Goal: Task Accomplishment & Management: Use online tool/utility

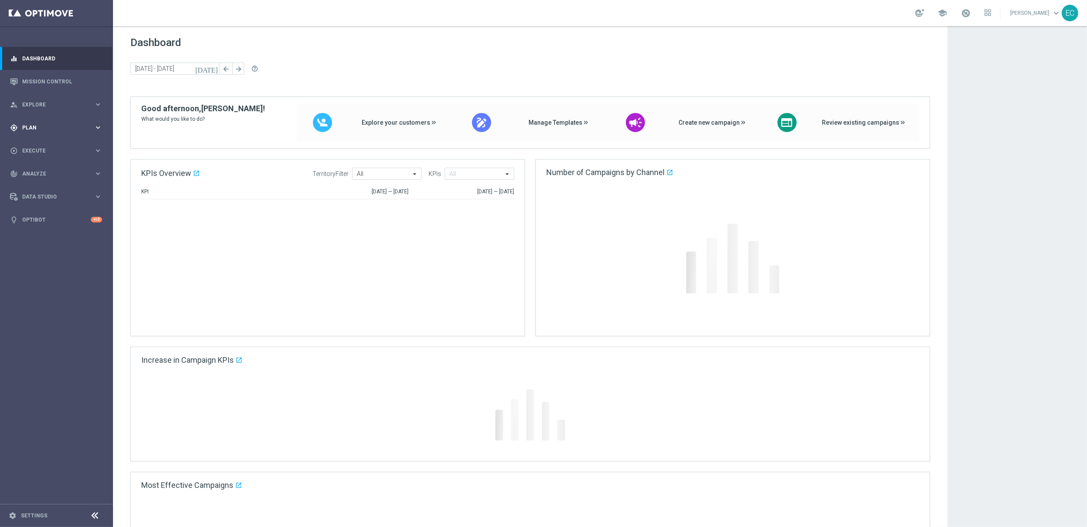
click at [71, 118] on div "gps_fixed Plan keyboard_arrow_right" at bounding box center [56, 127] width 112 height 23
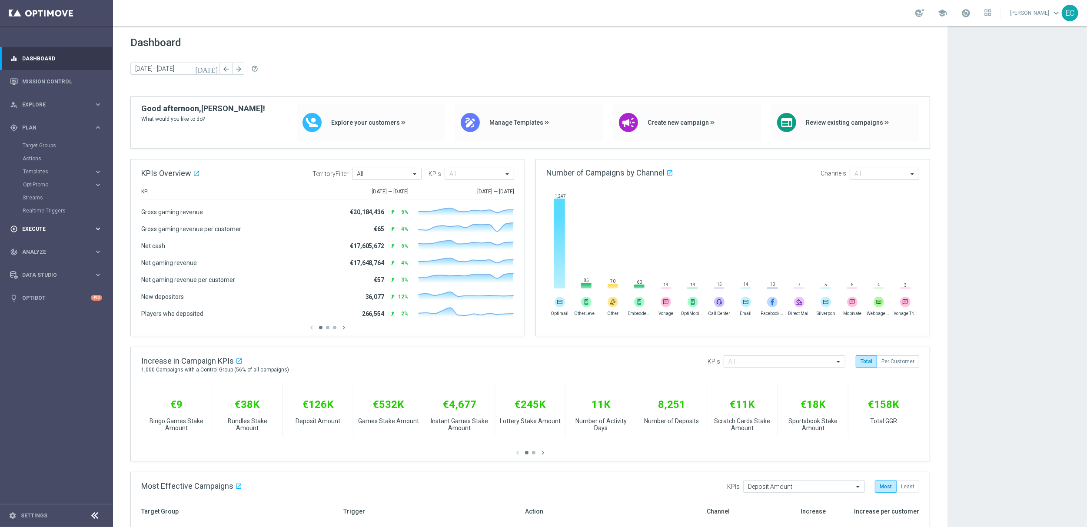
click at [81, 232] on div "play_circle_outline Execute" at bounding box center [52, 229] width 84 height 8
click at [53, 127] on span "Plan" at bounding box center [58, 127] width 72 height 5
click at [53, 129] on span "Plan" at bounding box center [58, 127] width 72 height 5
click at [67, 171] on span "Analyze" at bounding box center [58, 173] width 72 height 5
click at [72, 305] on div "Data Studio keyboard_arrow_right" at bounding box center [56, 300] width 112 height 23
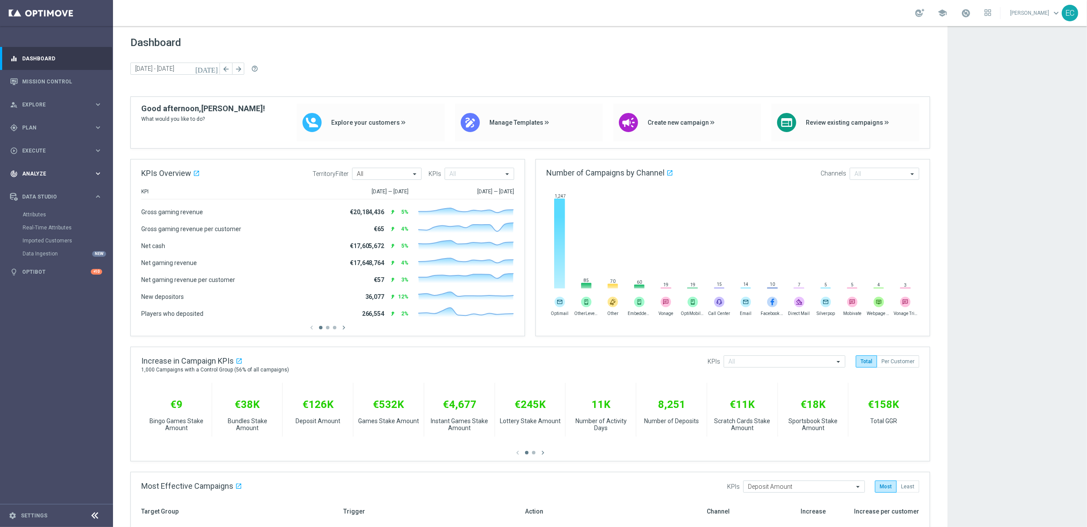
click at [43, 166] on div "track_changes Analyze keyboard_arrow_right" at bounding box center [56, 173] width 112 height 23
click at [52, 148] on span "Execute" at bounding box center [58, 150] width 72 height 5
click at [54, 201] on span "Analyze" at bounding box center [58, 199] width 72 height 5
click at [62, 298] on span "Data Studio" at bounding box center [58, 300] width 72 height 5
click at [67, 146] on div "play_circle_outline Execute keyboard_arrow_right" at bounding box center [56, 150] width 112 height 23
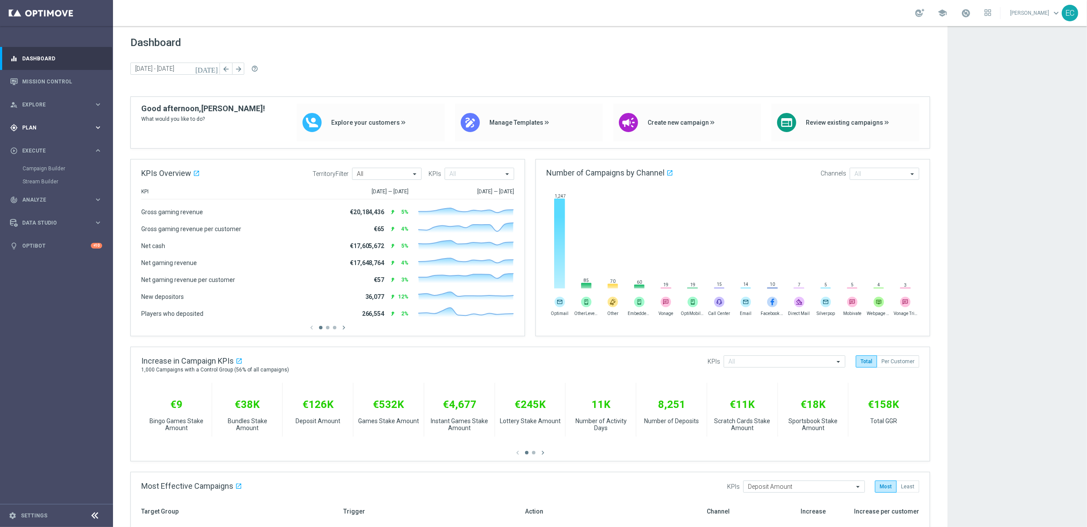
click at [76, 132] on div "gps_fixed Plan keyboard_arrow_right" at bounding box center [56, 127] width 112 height 23
click at [53, 209] on link "Realtime Triggers" at bounding box center [57, 210] width 68 height 7
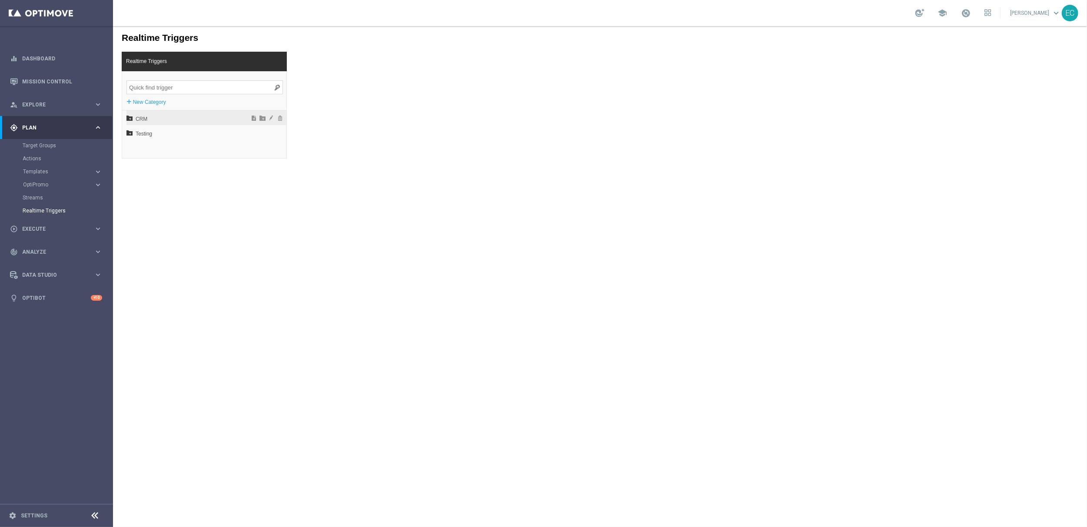
click at [161, 117] on span "CRM" at bounding box center [183, 118] width 96 height 15
click at [165, 151] on span "EN" at bounding box center [185, 148] width 93 height 15
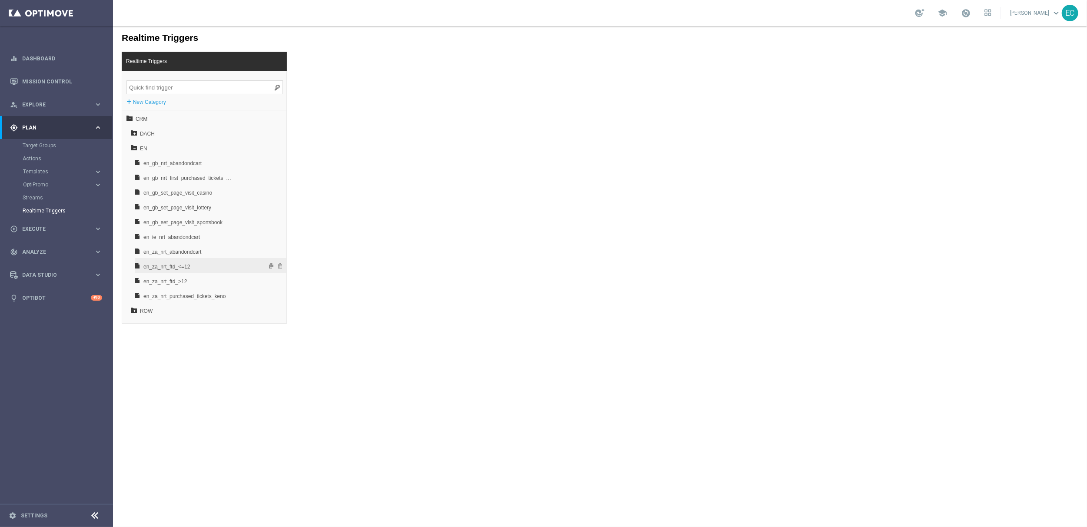
scroll to position [13, 0]
click at [249, 134] on span at bounding box center [253, 134] width 9 height 6
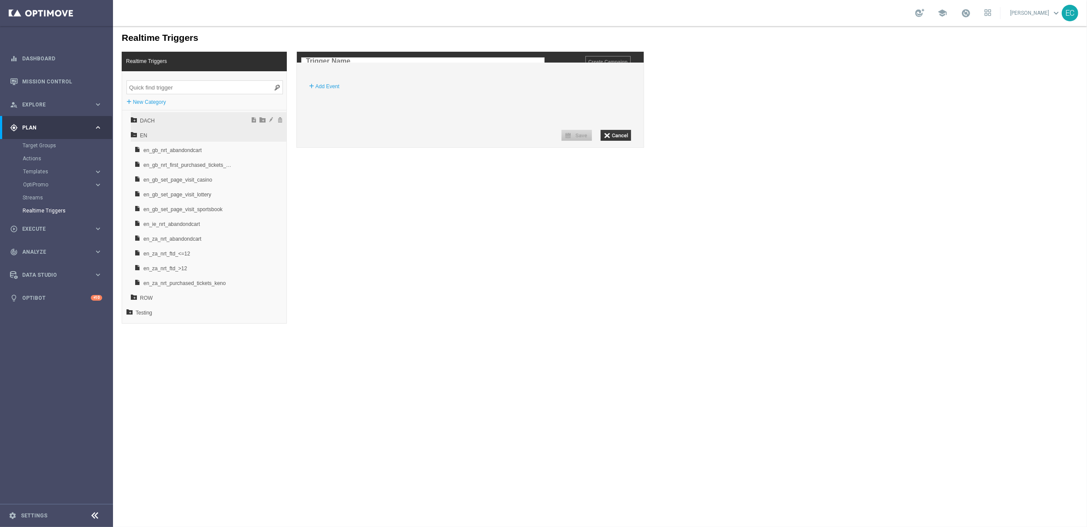
click at [169, 122] on span "DACH" at bounding box center [185, 120] width 93 height 15
click at [217, 153] on span "at_nrt_cancelled_subscription" at bounding box center [188, 150] width 91 height 15
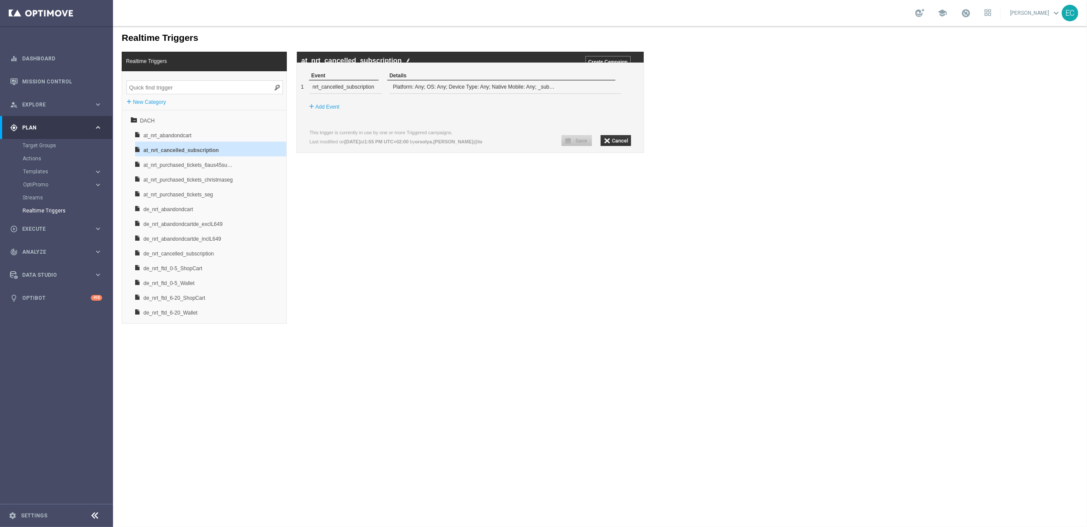
click at [410, 62] on div "at_nrt_cancelled_subscription Create Campaign" at bounding box center [469, 56] width 347 height 11
click at [409, 60] on img at bounding box center [407, 60] width 4 height 6
click at [405, 60] on input "at_nrt_cancelled_subscription" at bounding box center [422, 61] width 243 height 8
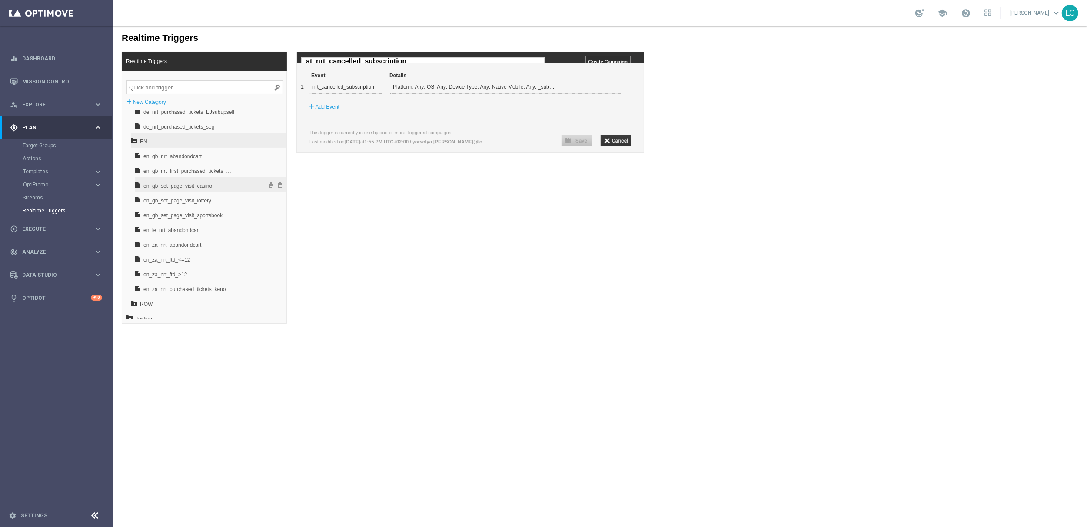
scroll to position [249, 0]
click at [249, 136] on span at bounding box center [253, 134] width 9 height 6
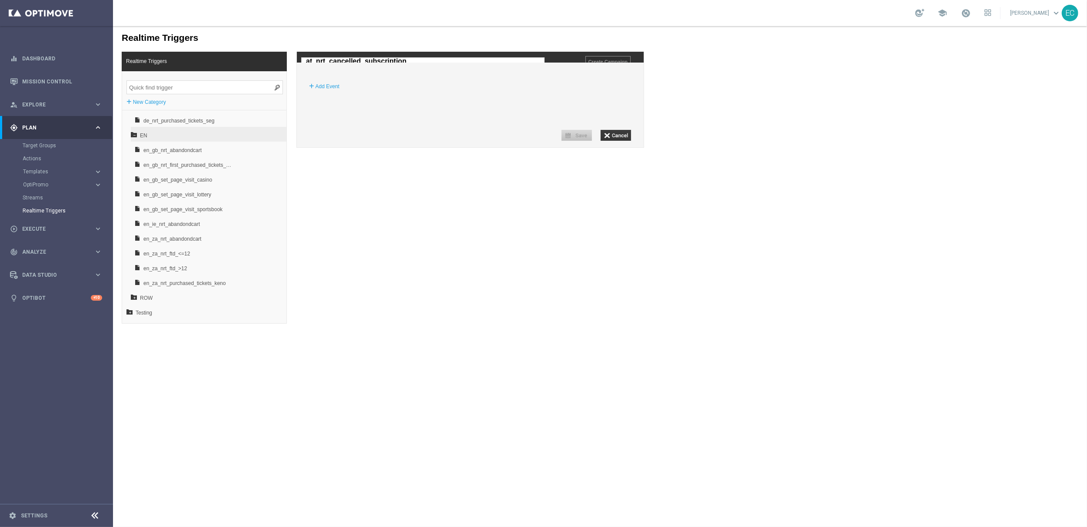
drag, startPoint x: 313, startPoint y: 61, endPoint x: 301, endPoint y: 62, distance: 12.2
click at [301, 62] on input "at_nrt_cancelled_subscription" at bounding box center [422, 61] width 243 height 8
type input "en_gb_nrt_cancelled_subscription"
click at [573, 121] on div "Event Details + Add Event" at bounding box center [469, 98] width 347 height 54
click at [341, 93] on div "+ Add Event" at bounding box center [473, 86] width 339 height 16
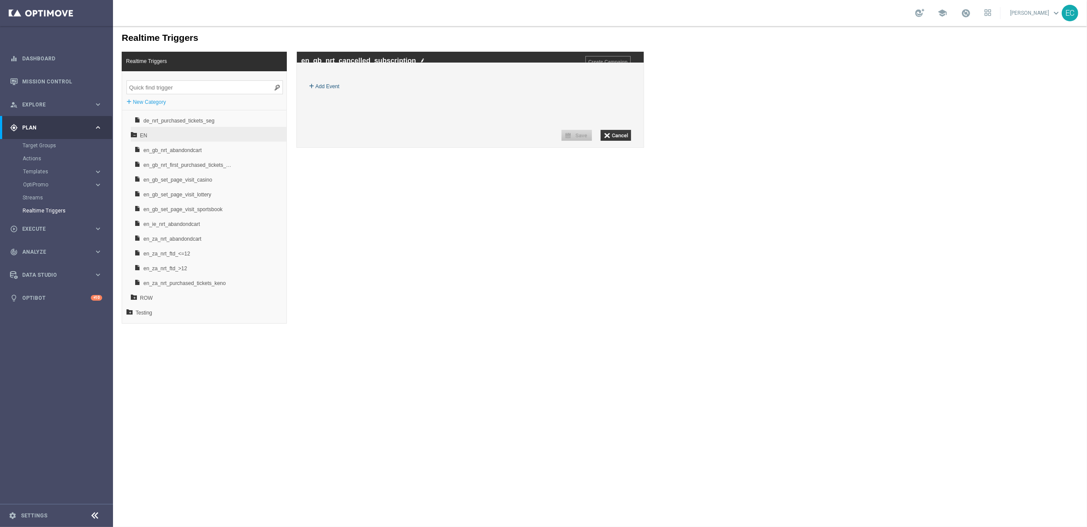
click at [329, 90] on label "Add Event" at bounding box center [327, 86] width 24 height 9
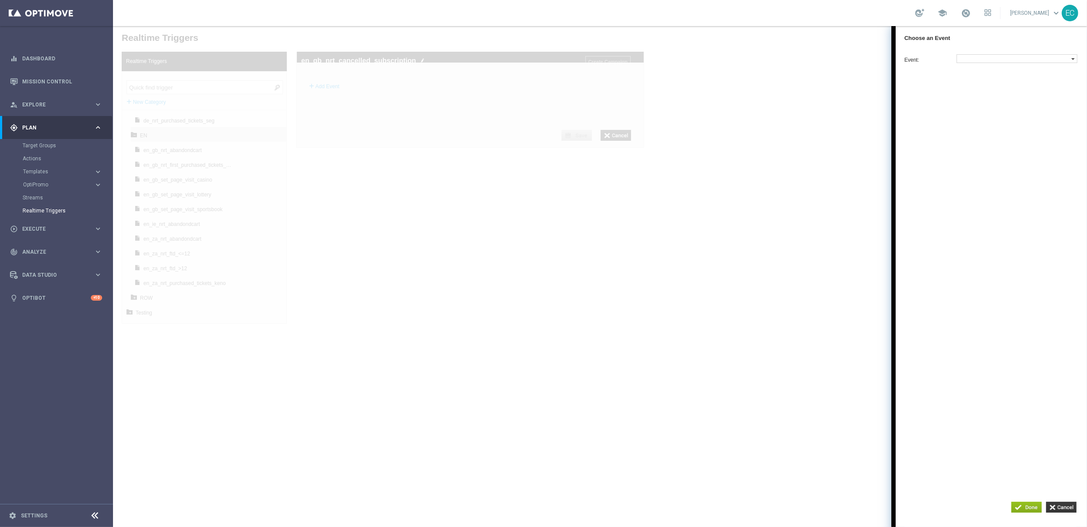
click at [1011, 54] on label at bounding box center [1013, 58] width 114 height 8
click at [979, 154] on div at bounding box center [1017, 146] width 122 height 13
click at [982, 151] on input "search" at bounding box center [981, 147] width 46 height 9
type input "cancel"
click at [1032, 77] on label "nrt_cancelled_subscription" at bounding box center [1015, 75] width 119 height 12
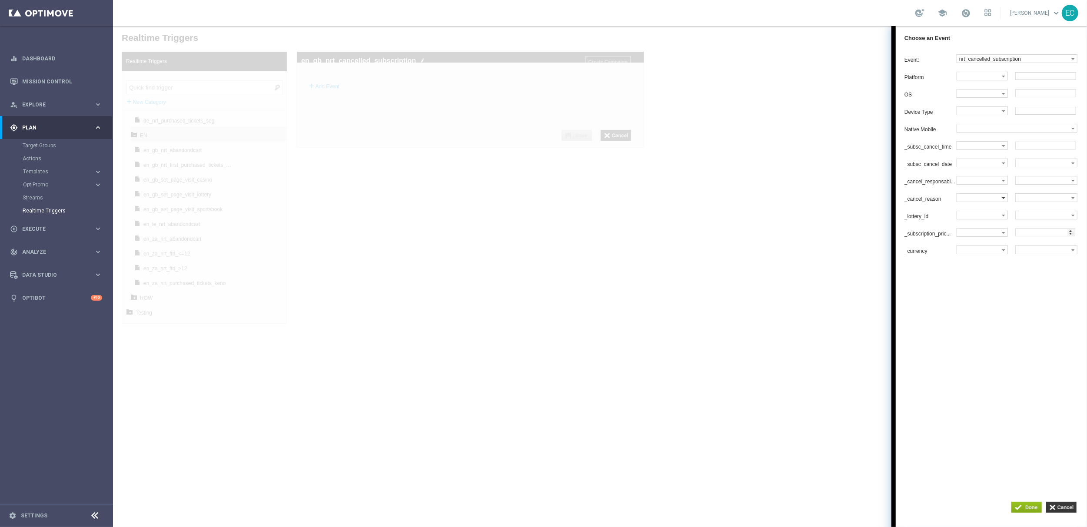
click at [991, 201] on label at bounding box center [978, 197] width 45 height 8
click at [985, 216] on span "Equals" at bounding box center [980, 213] width 42 height 6
click at [1040, 201] on label at bounding box center [1043, 197] width 56 height 8
click at [975, 202] on div "Equals" at bounding box center [981, 197] width 51 height 9
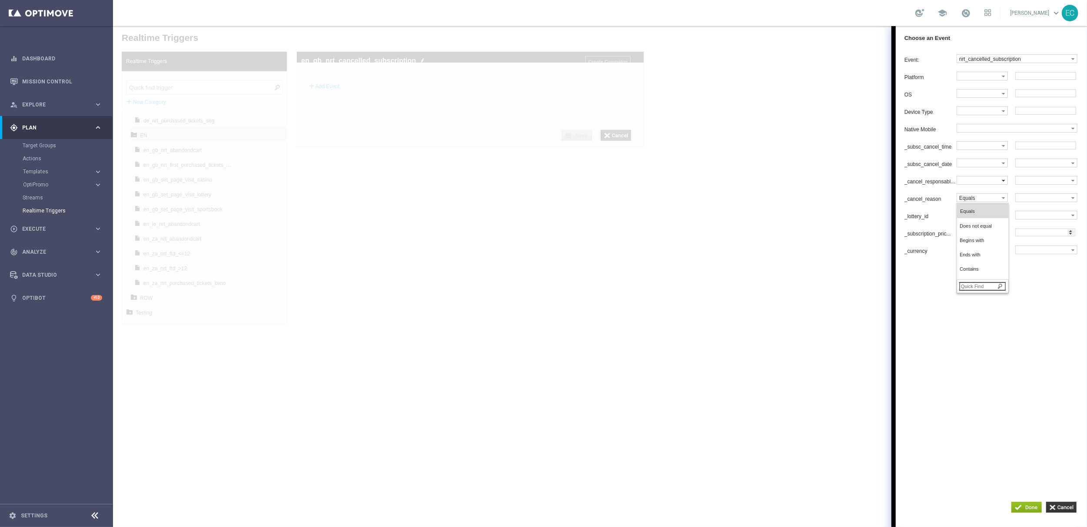
click at [980, 184] on label at bounding box center [978, 180] width 45 height 8
click at [984, 199] on span "Equals" at bounding box center [980, 196] width 42 height 6
click at [1036, 184] on label at bounding box center [1043, 180] width 56 height 8
click at [1046, 199] on span "player_cancel" at bounding box center [1044, 196] width 53 height 6
click at [1006, 368] on div "Event: nrt_cancelled_subscription nrt_cancelled_subscription OOTB Deposit Cance…" at bounding box center [990, 259] width 191 height 419
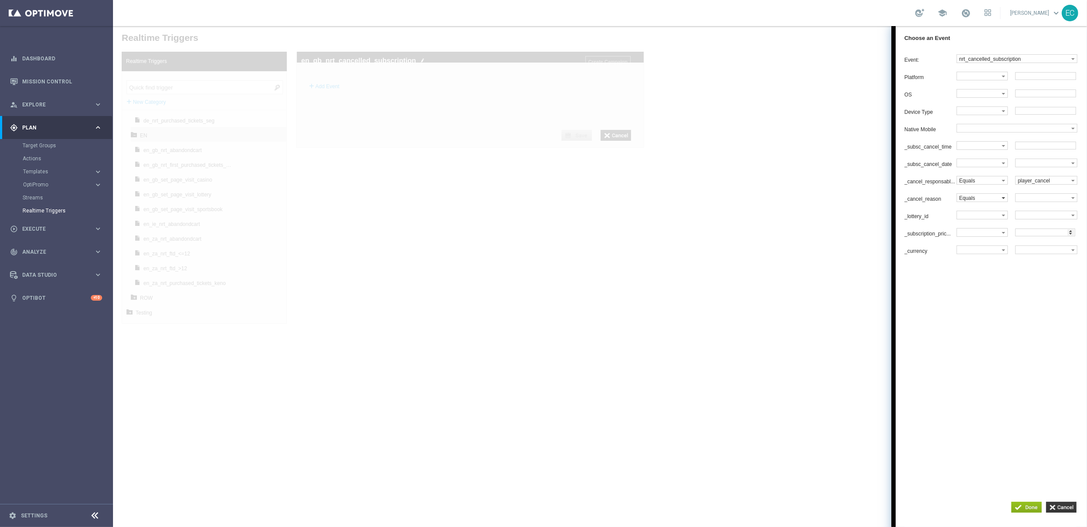
click at [995, 201] on label "Equals" at bounding box center [978, 197] width 45 height 8
click at [1000, 418] on div "Event: nrt_cancelled_subscription nrt_cancelled_subscription OOTB Deposit Cance…" at bounding box center [990, 259] width 191 height 419
click at [1027, 508] on input "button" at bounding box center [1026, 506] width 30 height 11
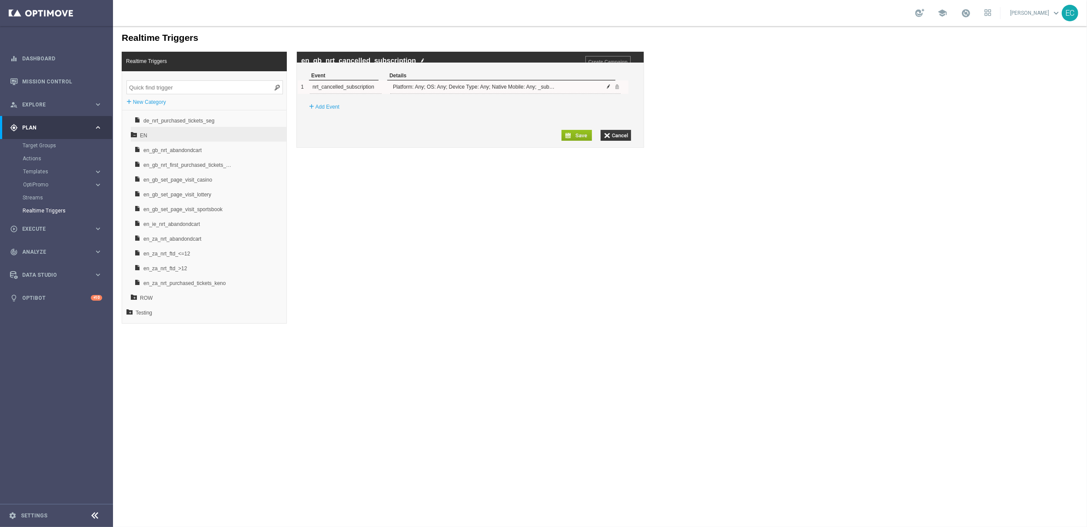
click at [610, 89] on span at bounding box center [608, 85] width 5 height 5
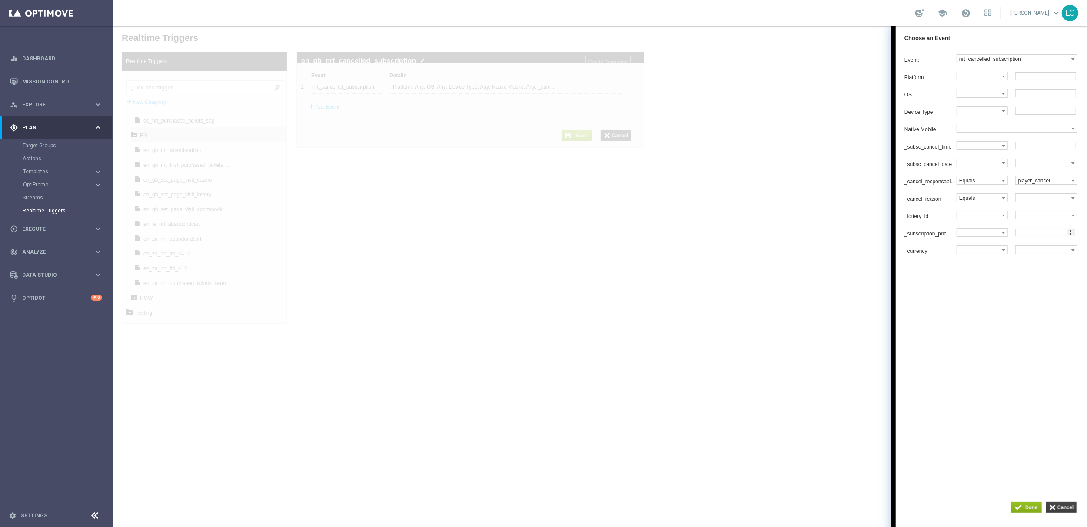
click at [1051, 504] on input "button" at bounding box center [1060, 506] width 30 height 11
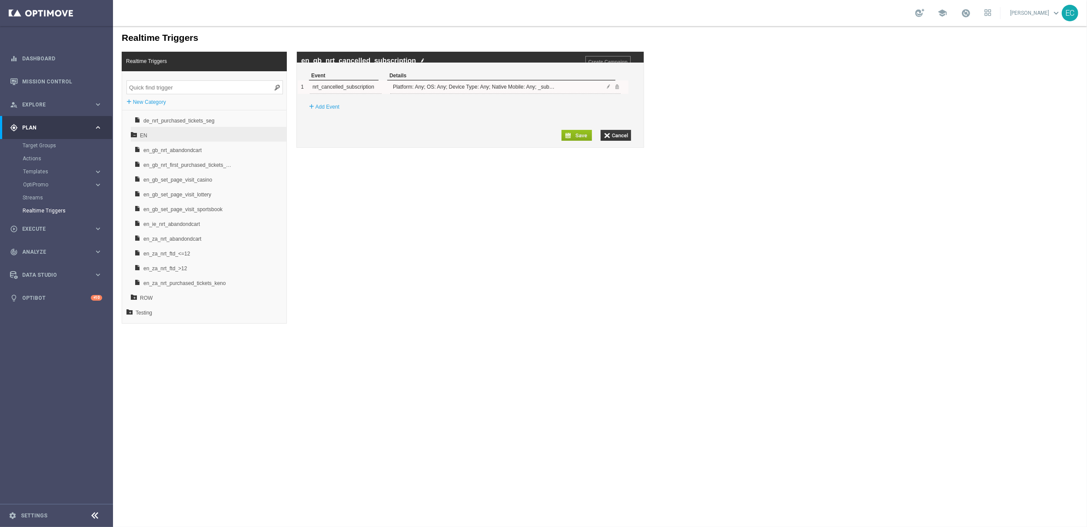
click at [610, 89] on div at bounding box center [613, 86] width 14 height 13
click at [615, 89] on span at bounding box center [615, 85] width 5 height 5
click at [320, 88] on div "+ Add Event" at bounding box center [473, 86] width 339 height 16
click at [326, 90] on label "Add Event" at bounding box center [327, 86] width 24 height 9
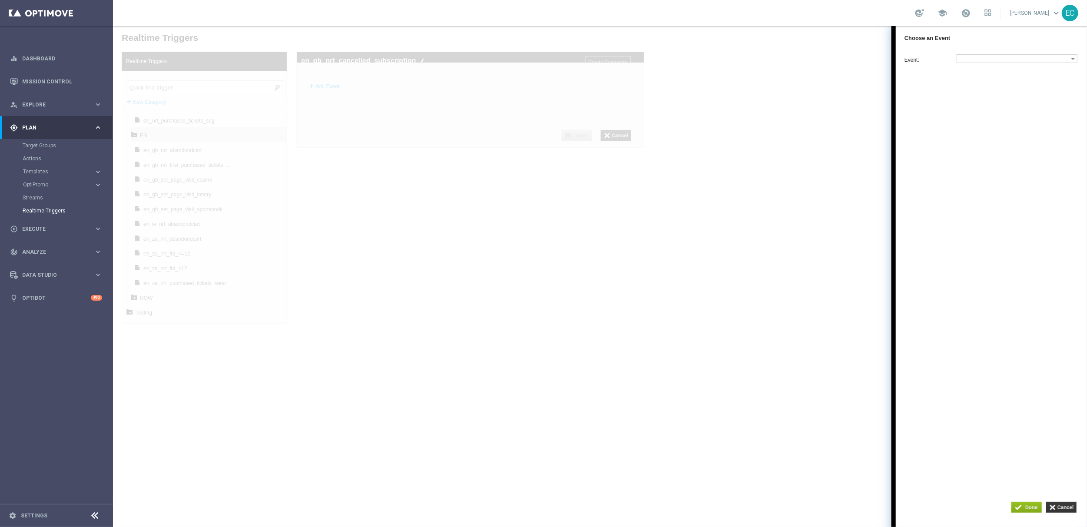
click at [995, 64] on div "Event: nrt_cancelled_subscription OOTB Deposit Cancellation OOTB Withdrawal Can…" at bounding box center [995, 108] width 182 height 109
click at [1006, 56] on label at bounding box center [1013, 58] width 114 height 8
click at [1006, 103] on span "nrt_cancelled_subscription" at bounding box center [1014, 103] width 111 height 6
click at [989, 184] on label at bounding box center [978, 180] width 45 height 8
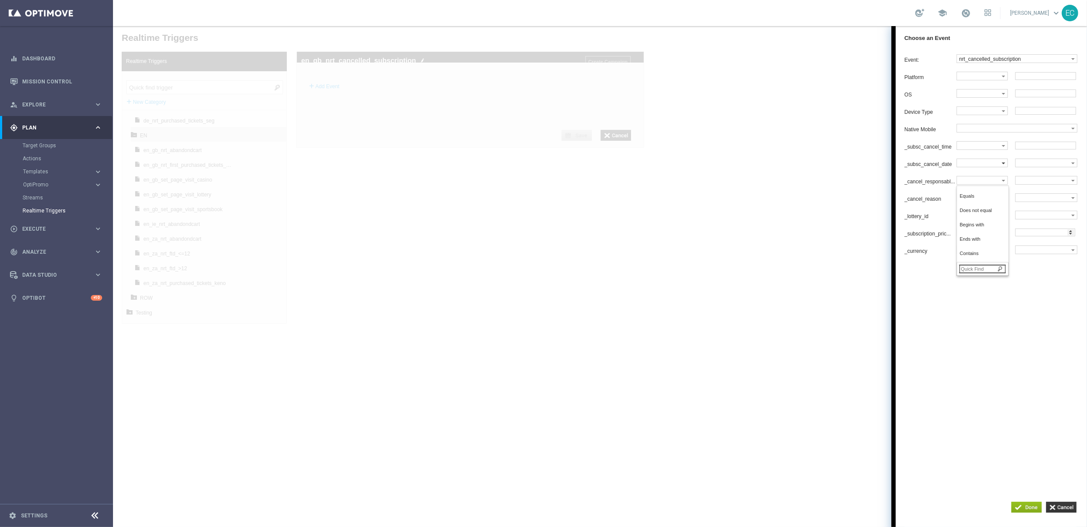
click at [989, 166] on label at bounding box center [978, 163] width 45 height 8
click at [1044, 184] on label at bounding box center [1043, 180] width 56 height 8
click at [1051, 202] on label "player_cancel" at bounding box center [1045, 196] width 60 height 12
click at [1023, 199] on input "player_cancel" at bounding box center [1021, 196] width 6 height 6
checkbox input "true"
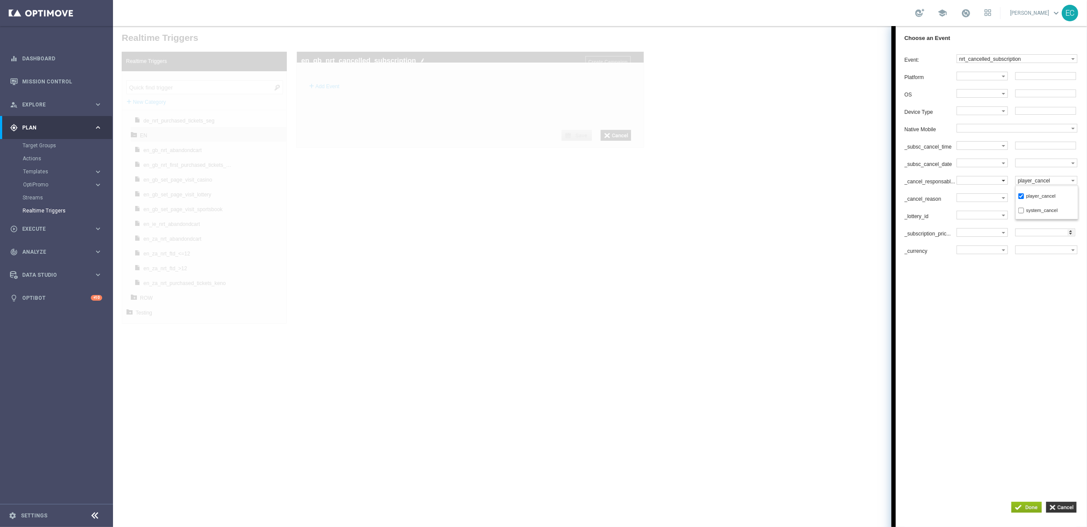
click at [989, 184] on label at bounding box center [978, 180] width 45 height 8
click at [980, 199] on span "Equals" at bounding box center [980, 196] width 42 height 6
click at [1048, 184] on label at bounding box center [1043, 180] width 56 height 8
click at [1051, 199] on span "player_cancel" at bounding box center [1044, 196] width 53 height 6
click at [1034, 507] on input "button" at bounding box center [1026, 506] width 30 height 11
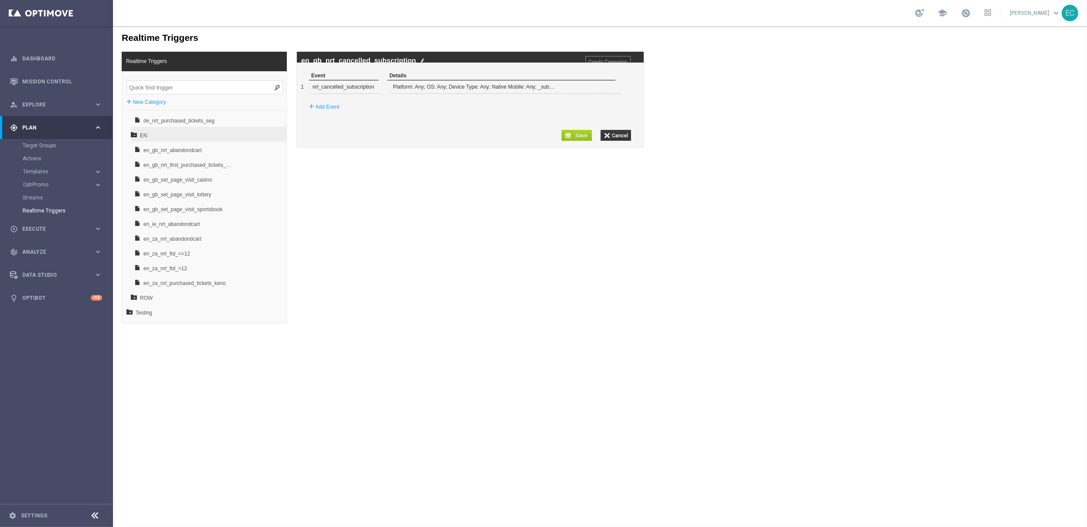
click at [568, 140] on input "button" at bounding box center [576, 134] width 30 height 11
